Goal: Information Seeking & Learning: Learn about a topic

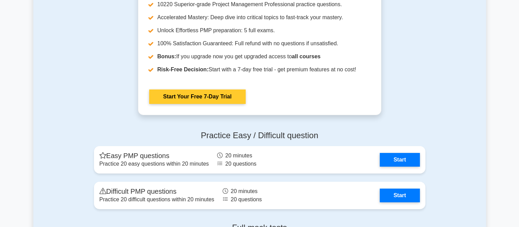
scroll to position [2506, 0]
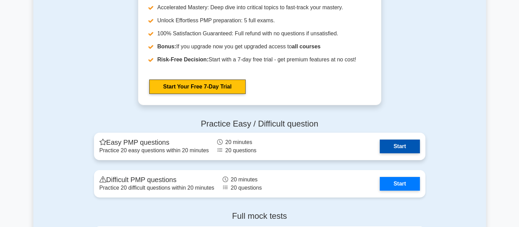
click at [380, 140] on link "Start" at bounding box center [400, 147] width 40 height 14
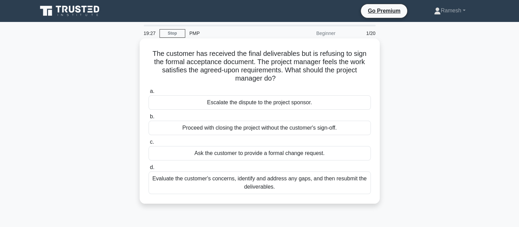
click at [348, 184] on div "Evaluate the customer's concerns, identify and address any gaps, and then resub…" at bounding box center [260, 183] width 222 height 23
click at [149, 170] on input "d. Evaluate the customer's concerns, identify and address any gaps, and then re…" at bounding box center [149, 167] width 0 height 4
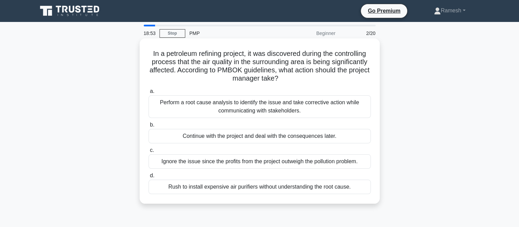
click at [315, 108] on div "Perform a root cause analysis to identify the issue and take corrective action …" at bounding box center [260, 106] width 222 height 23
click at [149, 94] on input "a. Perform a root cause analysis to identify the issue and take corrective acti…" at bounding box center [149, 91] width 0 height 4
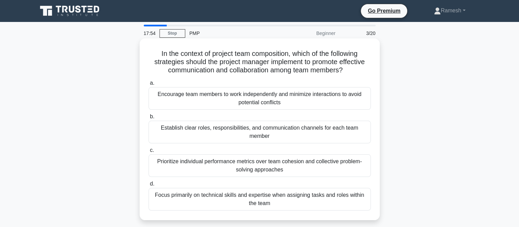
click at [352, 131] on div "Establish clear roles, responsibilities, and communication channels for each te…" at bounding box center [260, 132] width 222 height 23
click at [149, 119] on input "b. Establish clear roles, responsibilities, and communication channels for each…" at bounding box center [149, 117] width 0 height 4
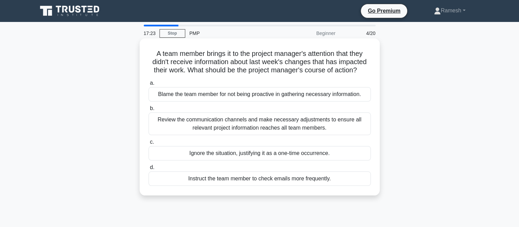
click at [329, 128] on div "Review the communication channels and make necessary adjustments to ensure all …" at bounding box center [260, 124] width 222 height 23
click at [149, 111] on input "b. Review the communication channels and make necessary adjustments to ensure a…" at bounding box center [149, 108] width 0 height 4
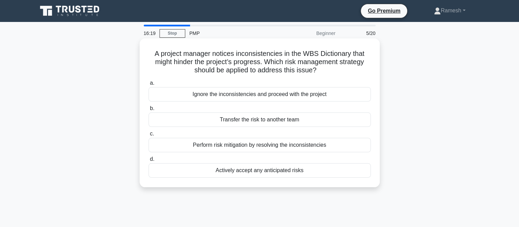
click at [326, 148] on div "Perform risk mitigation by resolving the inconsistencies" at bounding box center [260, 145] width 222 height 14
click at [149, 136] on input "c. Perform risk mitigation by resolving the inconsistencies" at bounding box center [149, 134] width 0 height 4
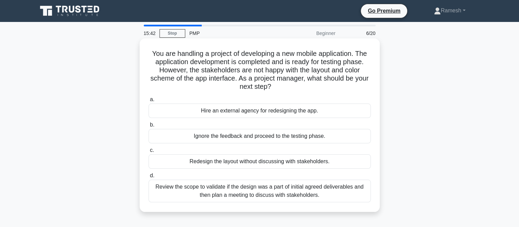
click at [331, 196] on div "Review the scope to validate if the design was a part of initial agreed deliver…" at bounding box center [260, 191] width 222 height 23
click at [149, 178] on input "d. Review the scope to validate if the design was a part of initial agreed deli…" at bounding box center [149, 176] width 0 height 4
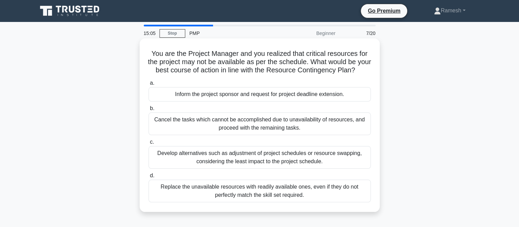
click at [303, 165] on div "Develop alternatives such as adjustment of project schedules or resource swappi…" at bounding box center [260, 157] width 222 height 23
click at [149, 144] on input "c. Develop alternatives such as adjustment of project schedules or resource swa…" at bounding box center [149, 142] width 0 height 4
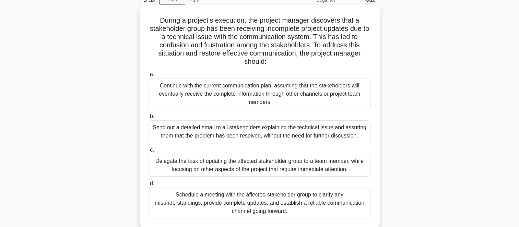
scroll to position [34, 0]
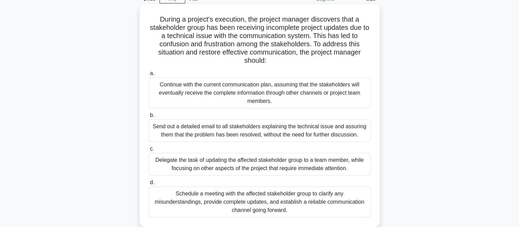
click at [320, 199] on div "Schedule a meeting with the affected stakeholder group to clarify any misunders…" at bounding box center [260, 202] width 222 height 31
click at [149, 185] on input "d. Schedule a meeting with the affected stakeholder group to clarify any misund…" at bounding box center [149, 183] width 0 height 4
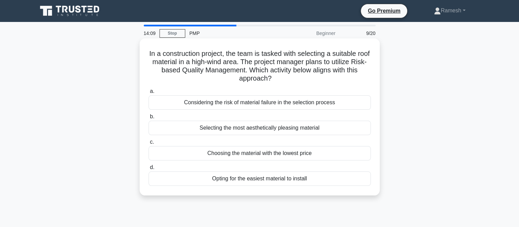
scroll to position [0, 0]
click at [304, 182] on div "Opting for the easiest material to install" at bounding box center [260, 179] width 222 height 14
click at [149, 170] on input "d. Opting for the easiest material to install" at bounding box center [149, 167] width 0 height 4
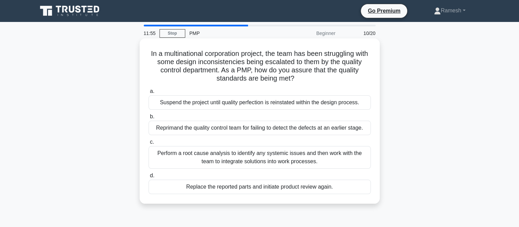
click at [322, 156] on div "Perform a root cause analysis to identify any systemic issues and then work wit…" at bounding box center [260, 157] width 222 height 23
click at [149, 144] on input "c. Perform a root cause analysis to identify any systemic issues and then work …" at bounding box center [149, 142] width 0 height 4
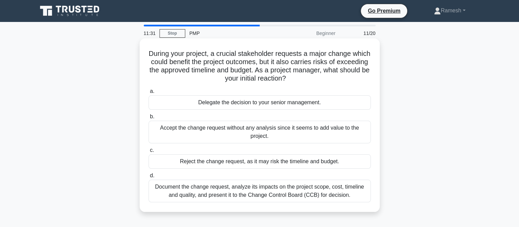
click at [339, 191] on div "Document the change request, analyze its impacts on the project scope, cost, ti…" at bounding box center [260, 191] width 222 height 23
click at [149, 178] on input "d. Document the change request, analyze its impacts on the project scope, cost,…" at bounding box center [149, 176] width 0 height 4
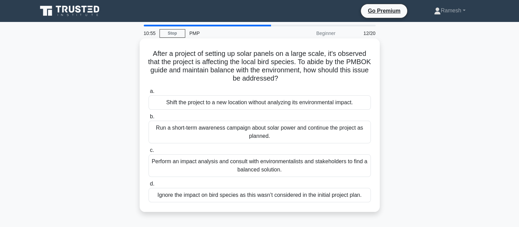
click at [312, 168] on div "Perform an impact analysis and consult with environmentalists and stakeholders …" at bounding box center [260, 165] width 222 height 23
click at [149, 153] on input "c. Perform an impact analysis and consult with environmentalists and stakeholde…" at bounding box center [149, 150] width 0 height 4
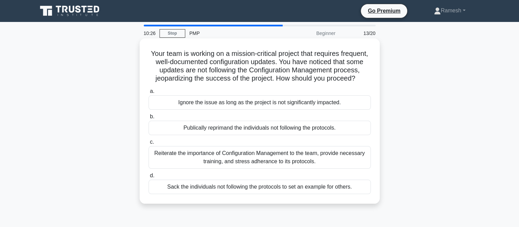
click at [331, 169] on div "Reiterate the importance of Configuration Management to the team, provide neces…" at bounding box center [260, 157] width 222 height 23
click at [149, 144] on input "c. Reiterate the importance of Configuration Management to the team, provide ne…" at bounding box center [149, 142] width 0 height 4
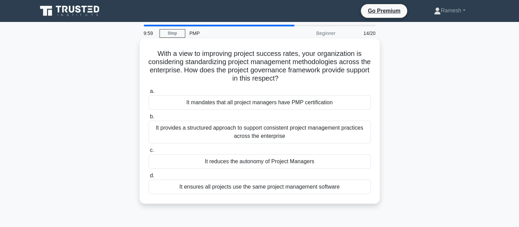
click at [313, 138] on div "It provides a structured approach to support consistent project management prac…" at bounding box center [260, 132] width 222 height 23
click at [149, 119] on input "b. It provides a structured approach to support consistent project management p…" at bounding box center [149, 117] width 0 height 4
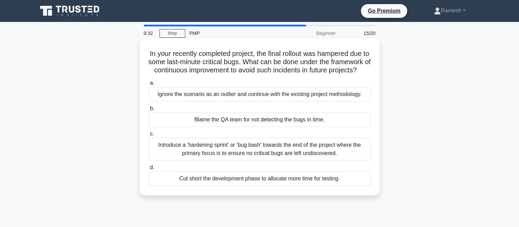
click at [321, 158] on div "Introduce a 'hardening sprint' or 'bug bash' towards the end of the project whe…" at bounding box center [260, 149] width 222 height 23
click at [149, 136] on input "c. Introduce a 'hardening sprint' or 'bug bash' towards the end of the project …" at bounding box center [149, 134] width 0 height 4
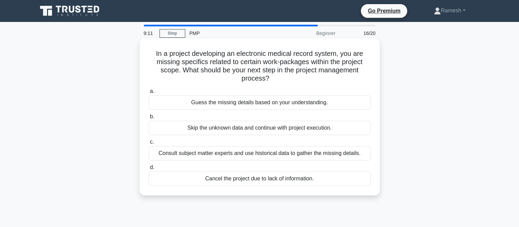
click at [324, 155] on div "Consult subject matter experts and use historical data to gather the missing de…" at bounding box center [260, 153] width 222 height 14
click at [149, 144] on input "c. Consult subject matter experts and use historical data to gather the missing…" at bounding box center [149, 142] width 0 height 4
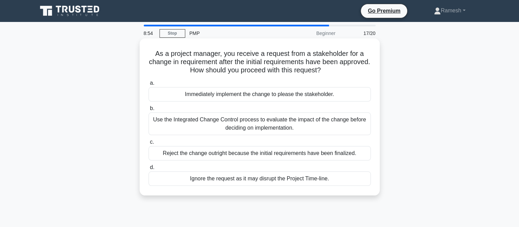
click at [306, 124] on div "Use the Integrated Change Control process to evaluate the impact of the change …" at bounding box center [260, 124] width 222 height 23
click at [149, 111] on input "b. Use the Integrated Change Control process to evaluate the impact of the chan…" at bounding box center [149, 108] width 0 height 4
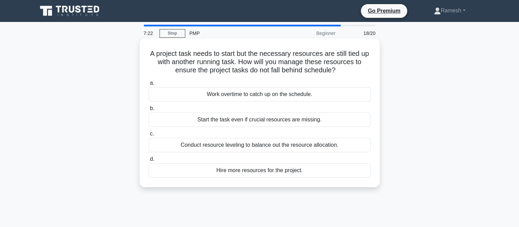
click at [295, 97] on div "Work overtime to catch up on the schedule." at bounding box center [260, 94] width 222 height 14
click at [149, 85] on input "a. Work overtime to catch up on the schedule." at bounding box center [149, 83] width 0 height 4
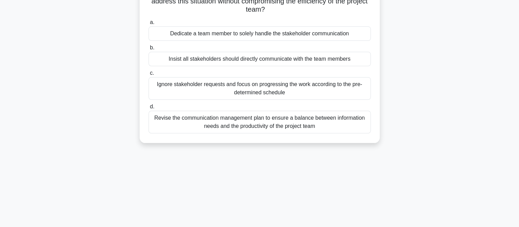
scroll to position [103, 0]
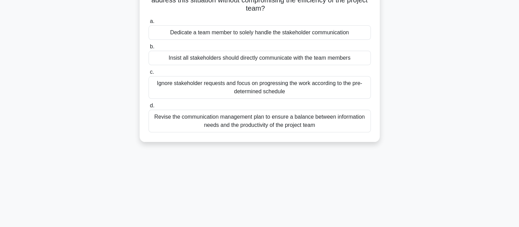
click at [311, 124] on div "Revise the communication management plan to ensure a balance between informatio…" at bounding box center [260, 121] width 222 height 23
click at [149, 108] on input "d. Revise the communication management plan to ensure a balance between informa…" at bounding box center [149, 106] width 0 height 4
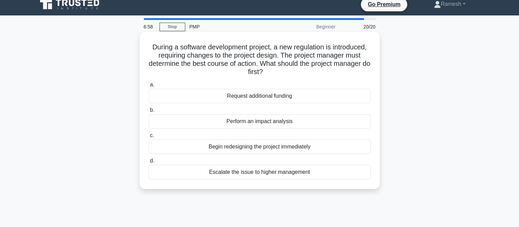
scroll to position [0, 0]
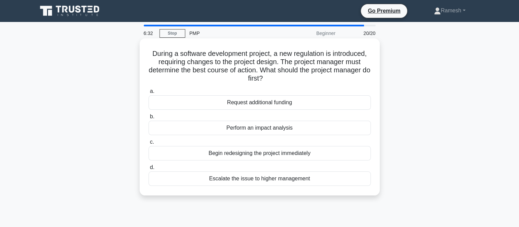
click at [287, 130] on div "Perform an impact analysis" at bounding box center [260, 128] width 222 height 14
click at [149, 119] on input "b. Perform an impact analysis" at bounding box center [149, 117] width 0 height 4
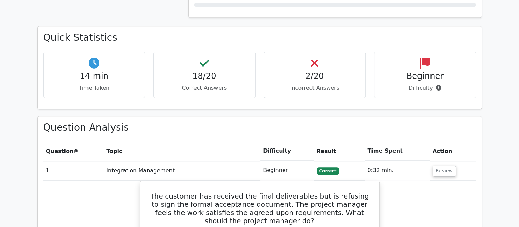
scroll to position [583, 0]
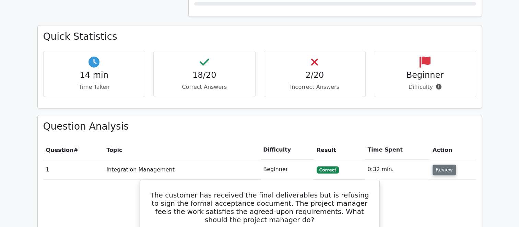
click at [441, 165] on button "Review" at bounding box center [444, 170] width 23 height 11
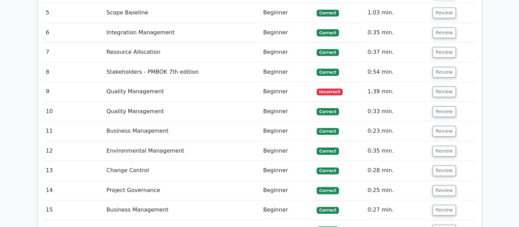
scroll to position [824, 0]
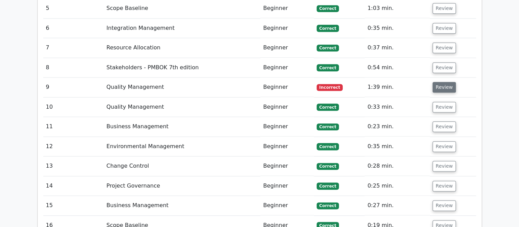
click at [445, 82] on button "Review" at bounding box center [444, 87] width 23 height 11
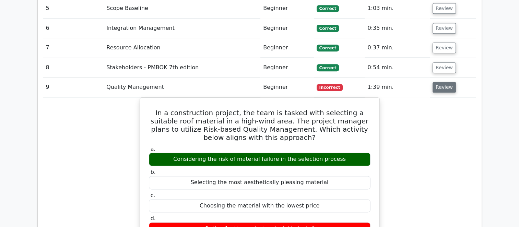
click at [442, 82] on button "Review" at bounding box center [444, 87] width 23 height 11
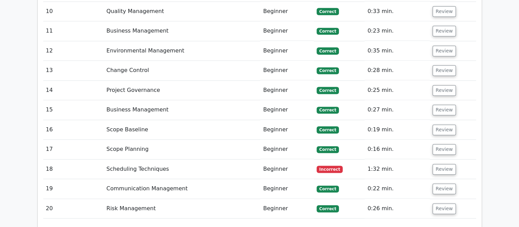
scroll to position [927, 0]
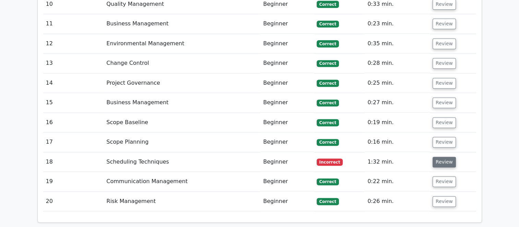
click at [444, 157] on button "Review" at bounding box center [444, 162] width 23 height 11
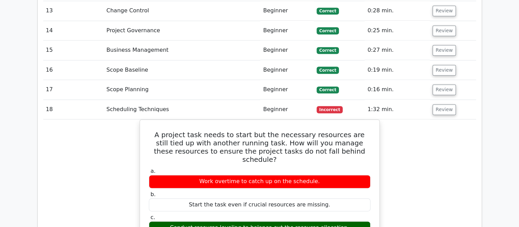
scroll to position [961, 0]
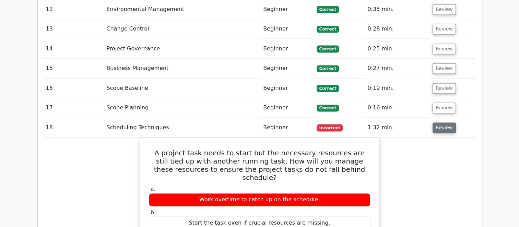
click at [443, 123] on button "Review" at bounding box center [444, 128] width 23 height 11
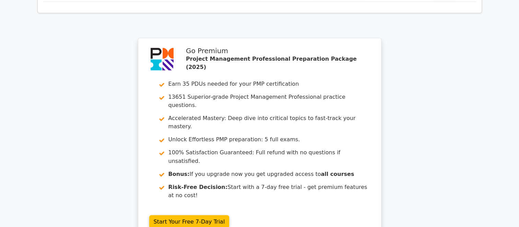
scroll to position [1217, 0]
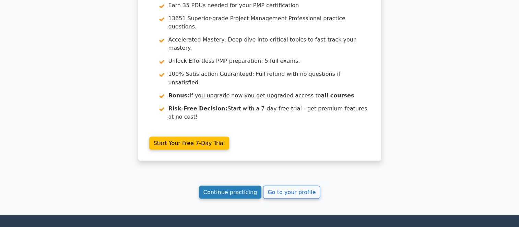
click at [225, 186] on link "Continue practicing" at bounding box center [230, 192] width 63 height 13
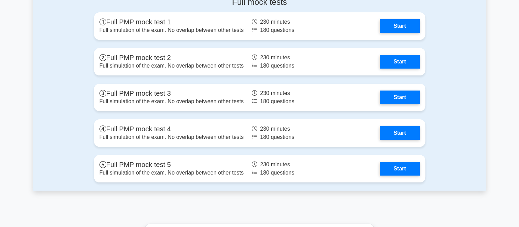
scroll to position [2609, 0]
